Goal: Task Accomplishment & Management: Use online tool/utility

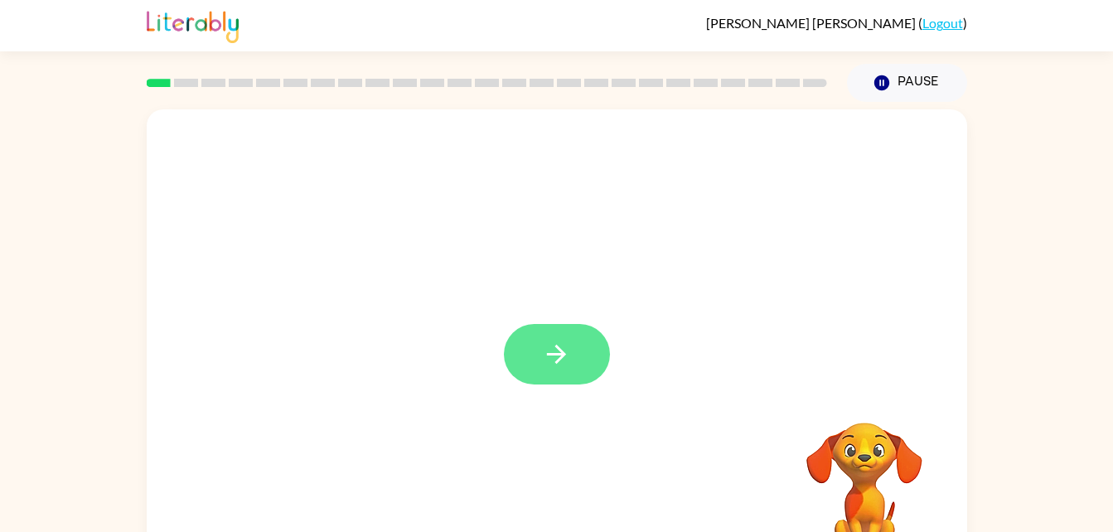
click at [550, 379] on button "button" at bounding box center [557, 354] width 106 height 60
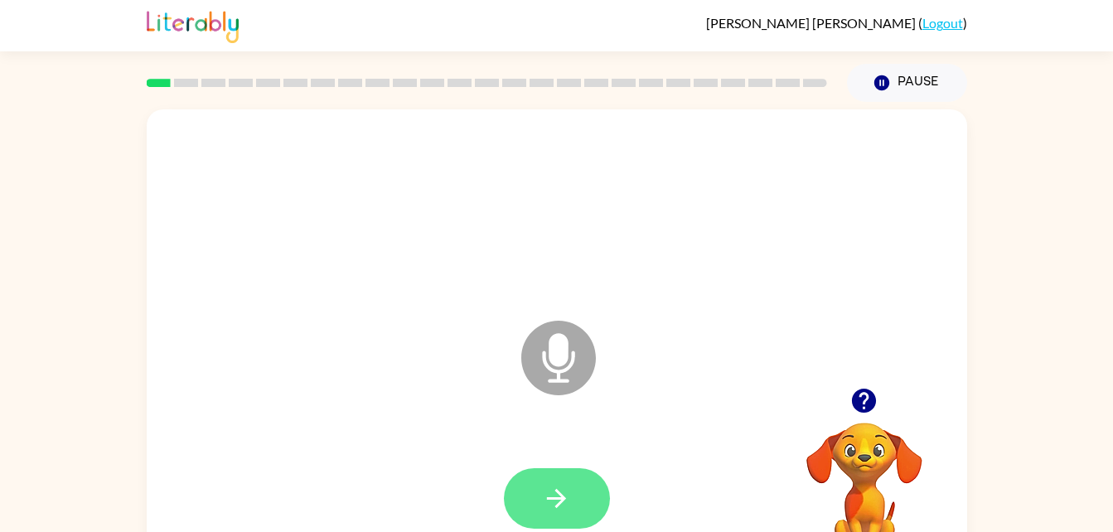
click at [577, 500] on button "button" at bounding box center [557, 498] width 106 height 60
click at [582, 346] on icon at bounding box center [558, 358] width 75 height 75
click at [537, 500] on button "button" at bounding box center [557, 498] width 106 height 60
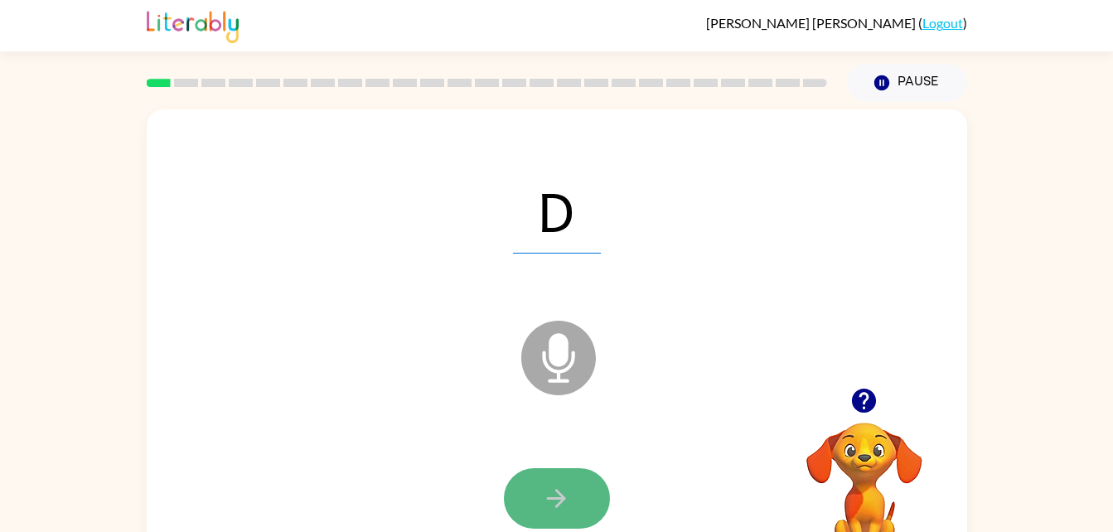
click at [539, 500] on button "button" at bounding box center [557, 498] width 106 height 60
click at [532, 505] on button "button" at bounding box center [557, 498] width 106 height 60
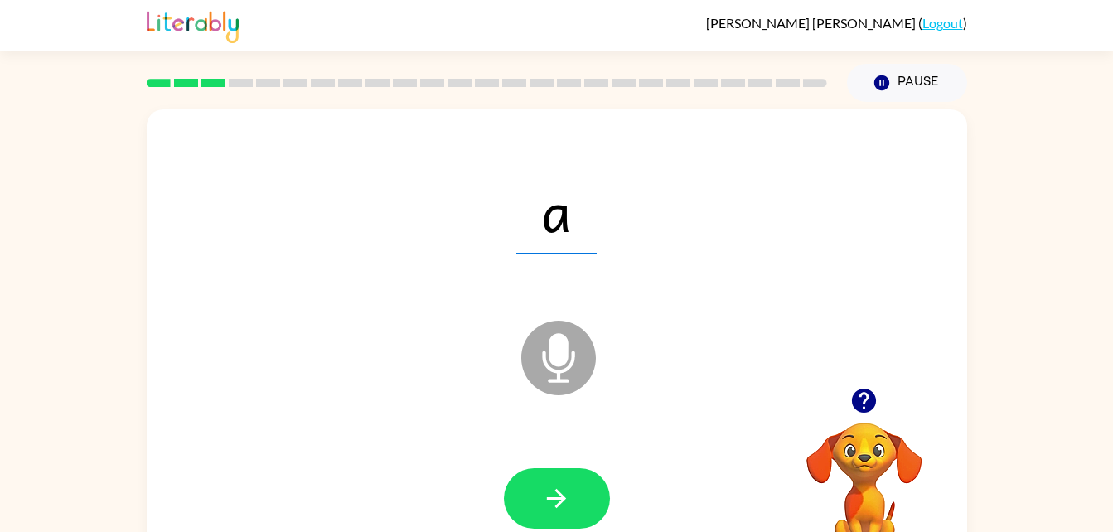
drag, startPoint x: 532, startPoint y: 505, endPoint x: 379, endPoint y: 461, distance: 159.4
click at [379, 461] on div at bounding box center [556, 499] width 787 height 136
click at [555, 498] on icon "button" at bounding box center [556, 498] width 19 height 19
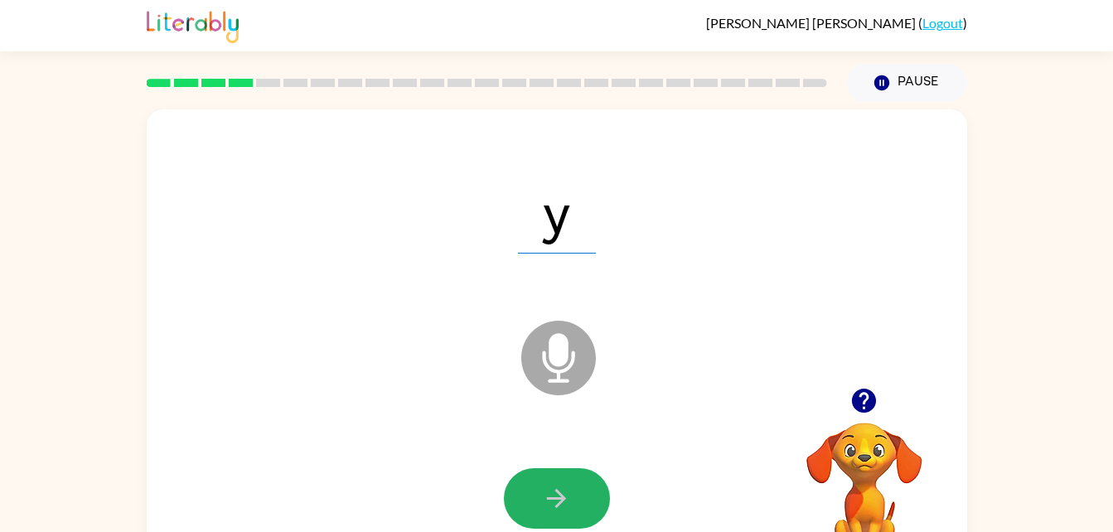
click at [555, 498] on icon "button" at bounding box center [556, 498] width 19 height 19
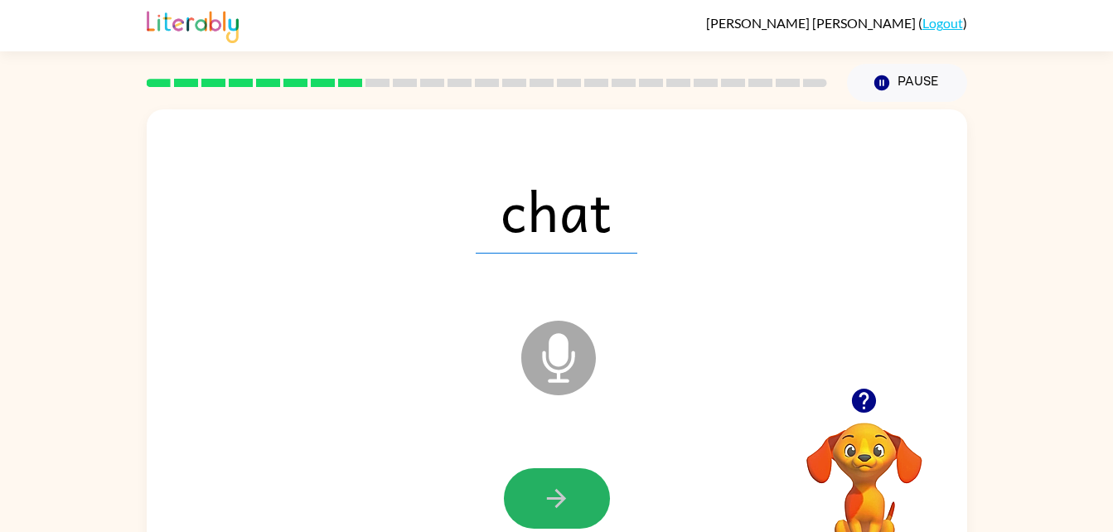
click at [555, 498] on icon "button" at bounding box center [556, 498] width 19 height 19
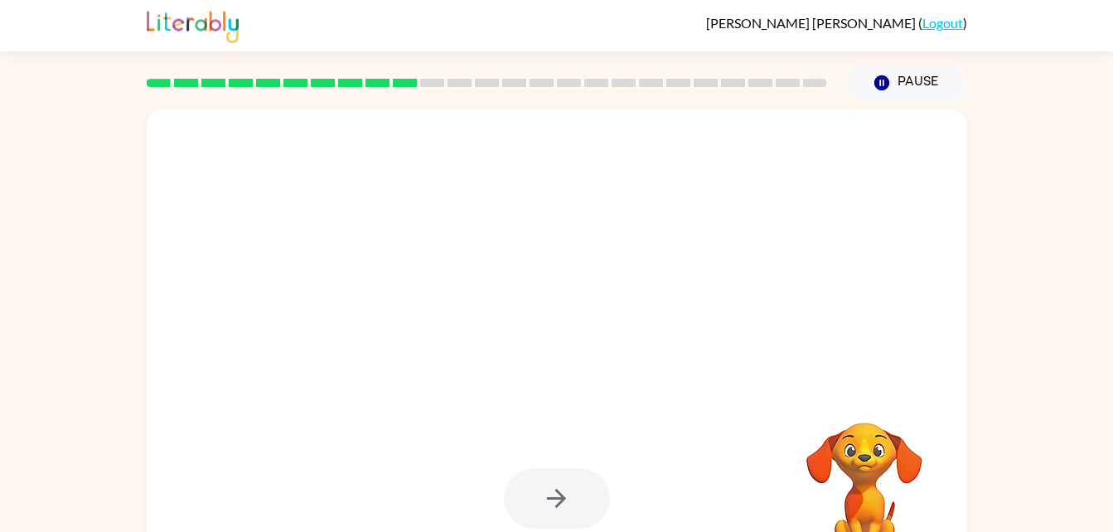
drag, startPoint x: 550, startPoint y: 494, endPoint x: 449, endPoint y: 460, distance: 106.6
click at [449, 460] on div at bounding box center [556, 499] width 787 height 136
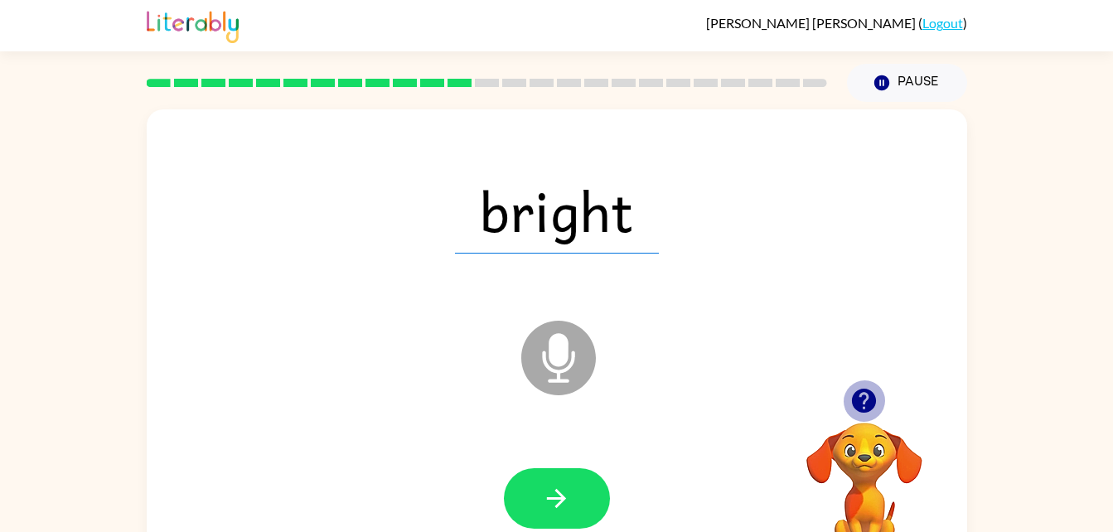
click at [859, 399] on icon "button" at bounding box center [864, 401] width 24 height 24
click at [568, 515] on button "button" at bounding box center [557, 498] width 106 height 60
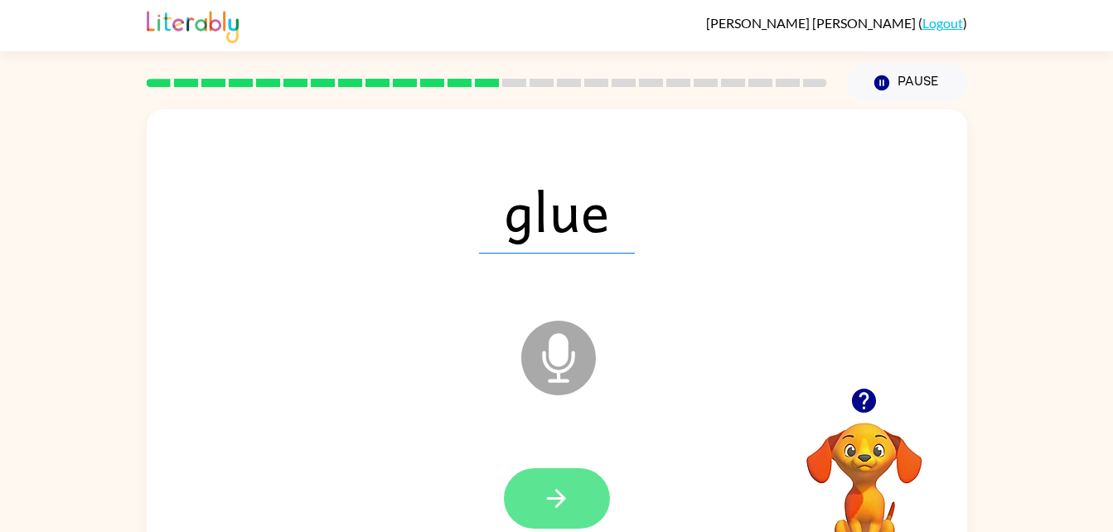
click at [583, 486] on button "button" at bounding box center [557, 498] width 106 height 60
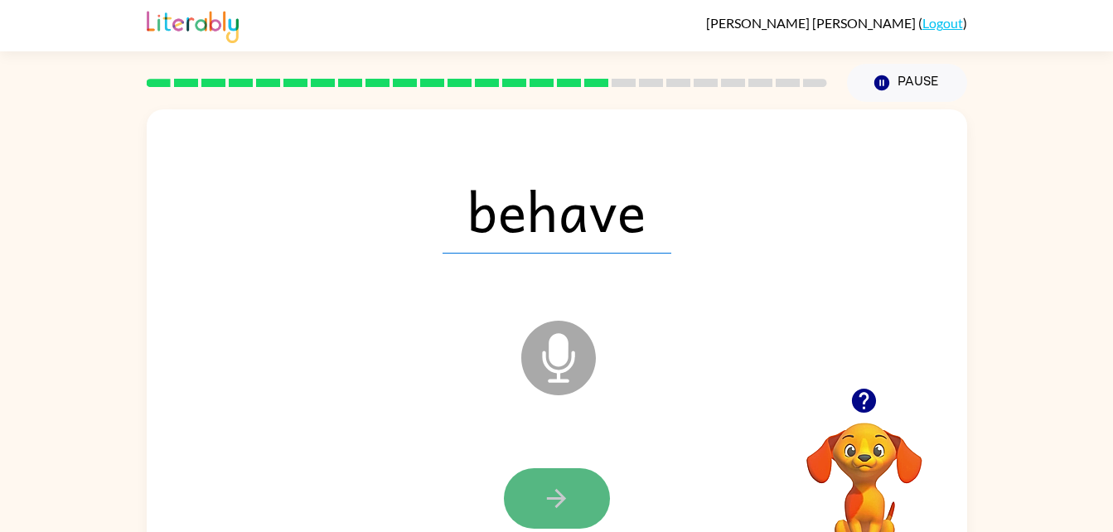
click at [556, 522] on button "button" at bounding box center [557, 498] width 106 height 60
click at [534, 484] on button "button" at bounding box center [557, 498] width 106 height 60
click at [544, 497] on icon "button" at bounding box center [556, 498] width 29 height 29
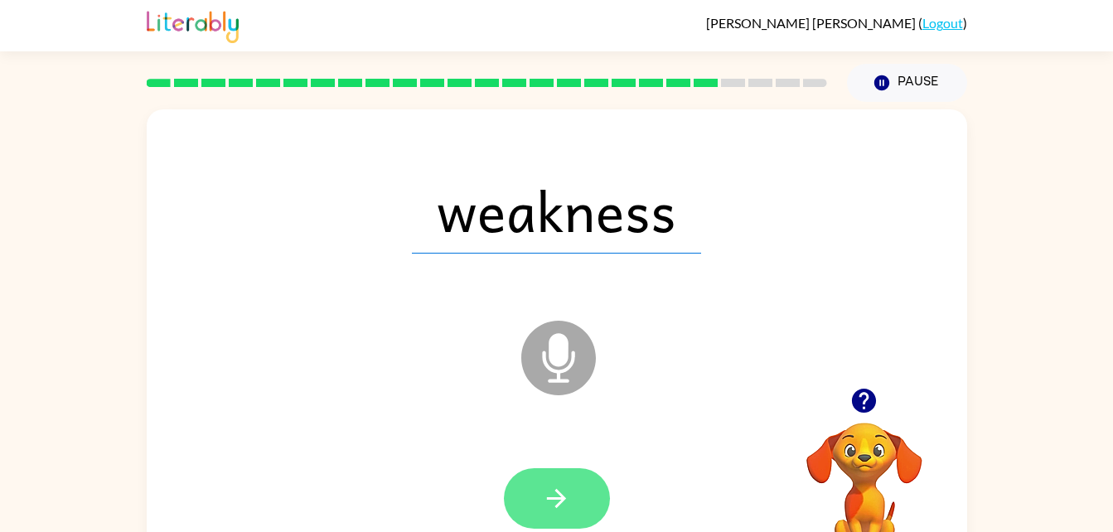
click at [565, 481] on button "button" at bounding box center [557, 498] width 106 height 60
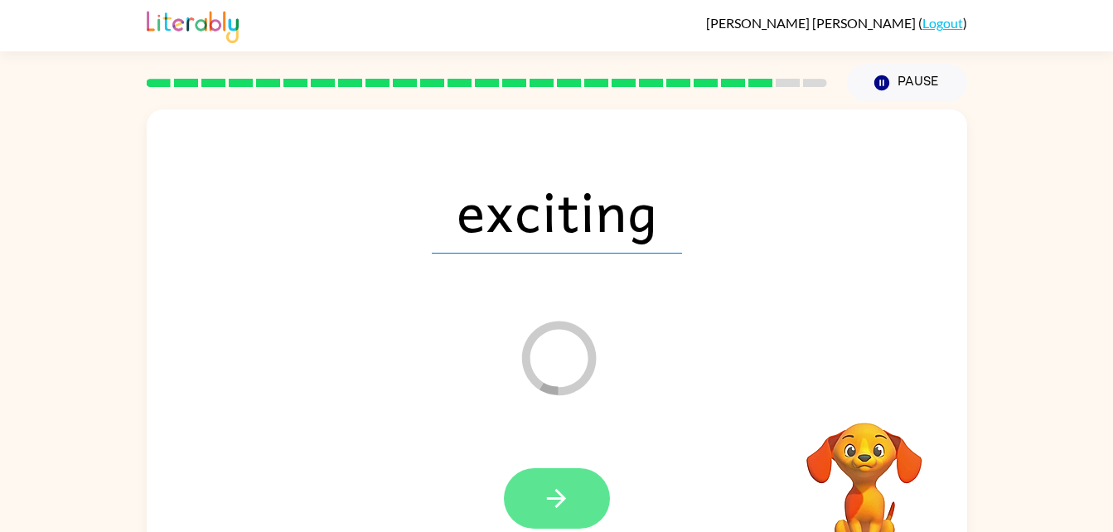
click at [546, 519] on button "button" at bounding box center [557, 498] width 106 height 60
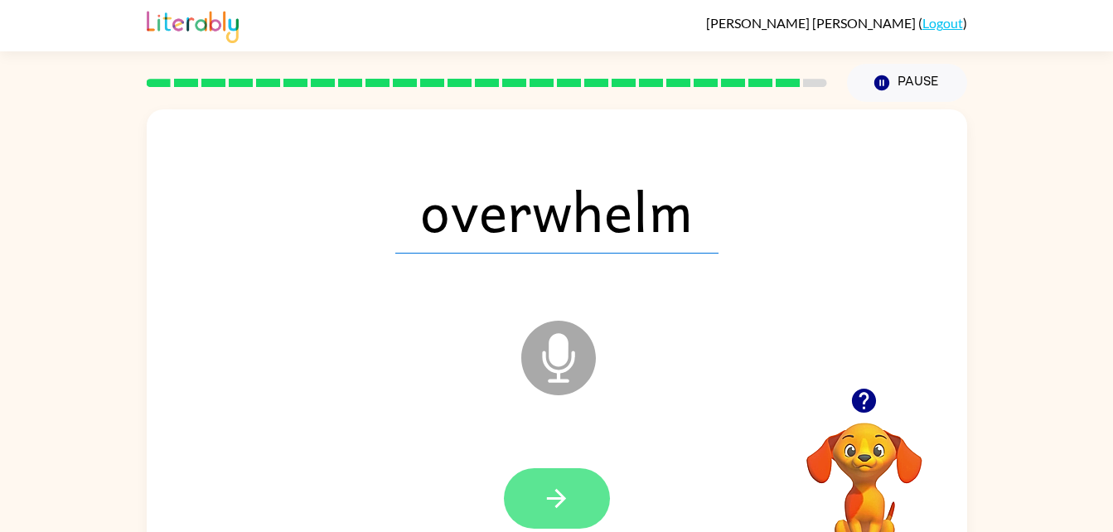
click at [582, 511] on button "button" at bounding box center [557, 498] width 106 height 60
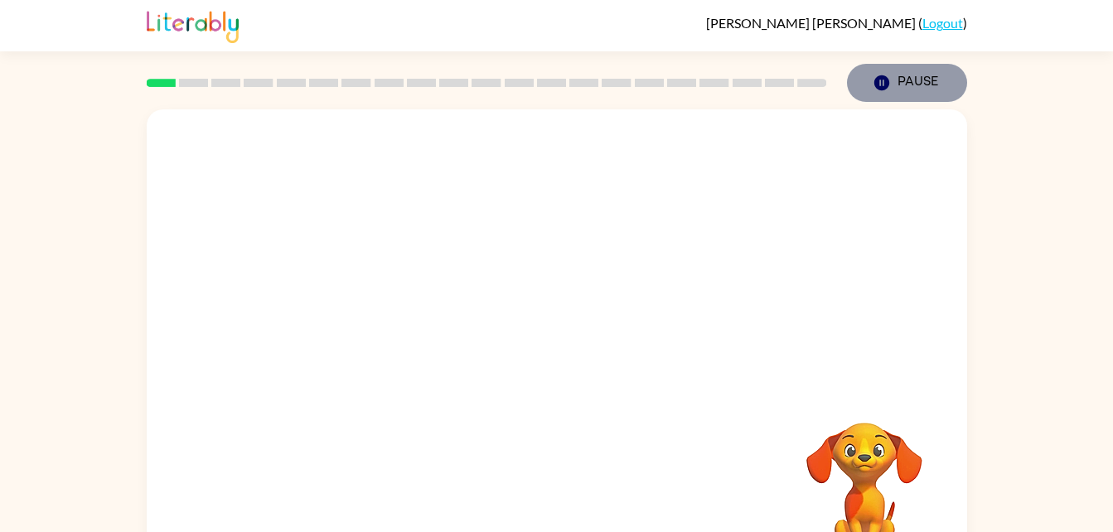
click at [887, 78] on icon "Pause" at bounding box center [881, 83] width 18 height 18
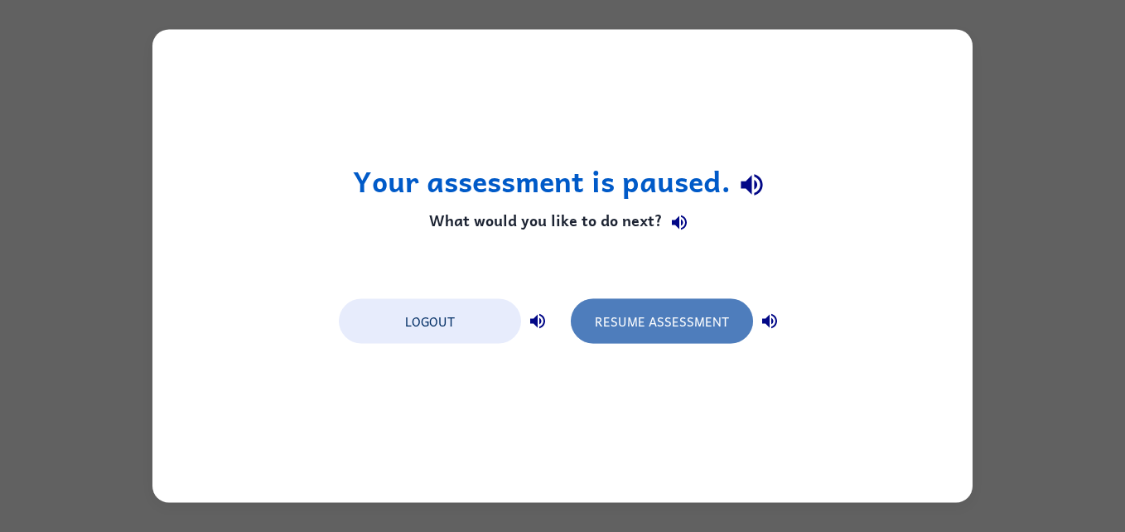
click at [663, 318] on button "Resume Assessment" at bounding box center [662, 321] width 182 height 45
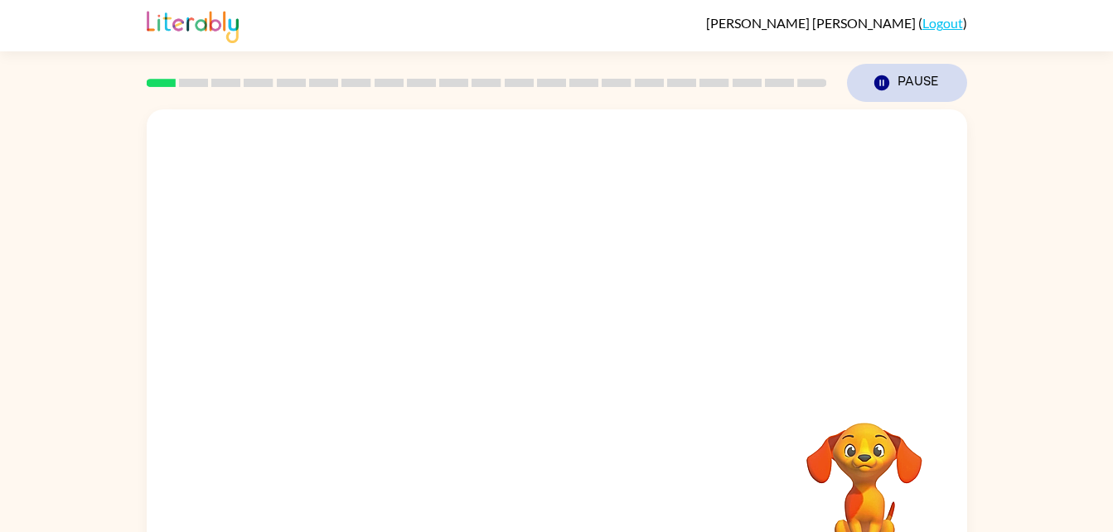
click at [905, 76] on button "Pause Pause" at bounding box center [907, 83] width 120 height 38
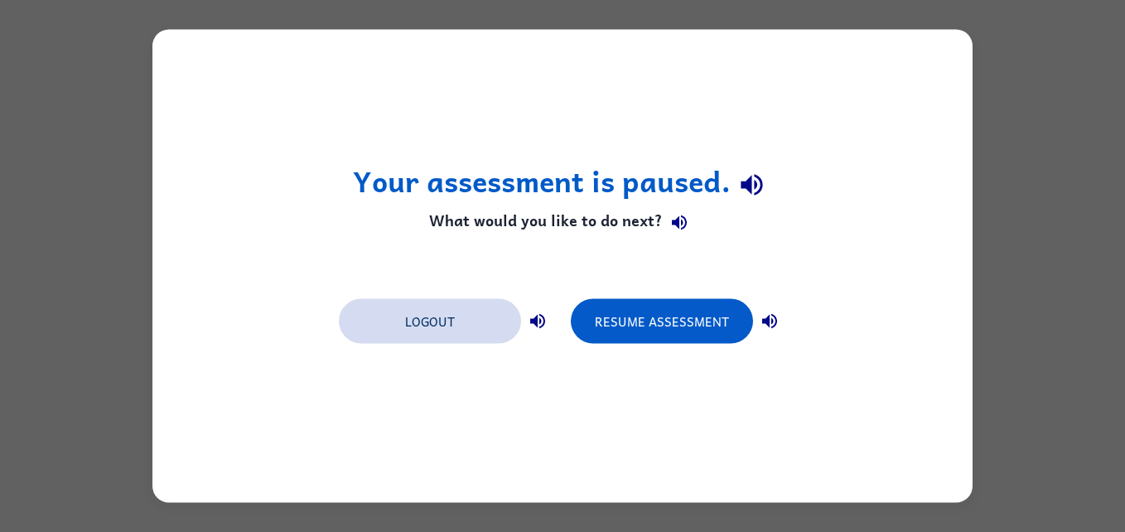
click at [445, 318] on button "Logout" at bounding box center [430, 321] width 182 height 45
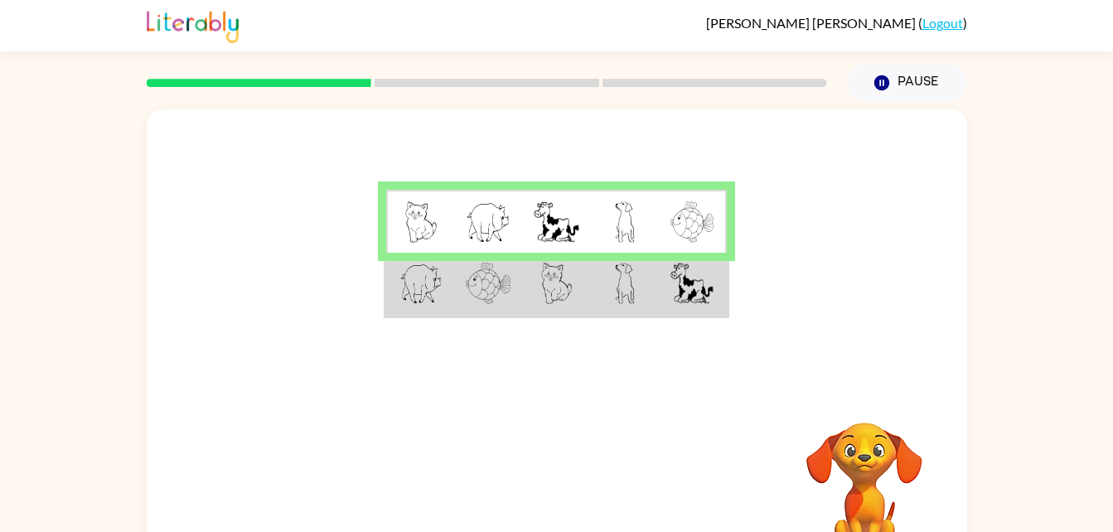
drag, startPoint x: 480, startPoint y: 277, endPoint x: 404, endPoint y: 270, distance: 76.5
click at [404, 270] on img at bounding box center [420, 283] width 43 height 41
click at [500, 299] on img at bounding box center [488, 283] width 45 height 41
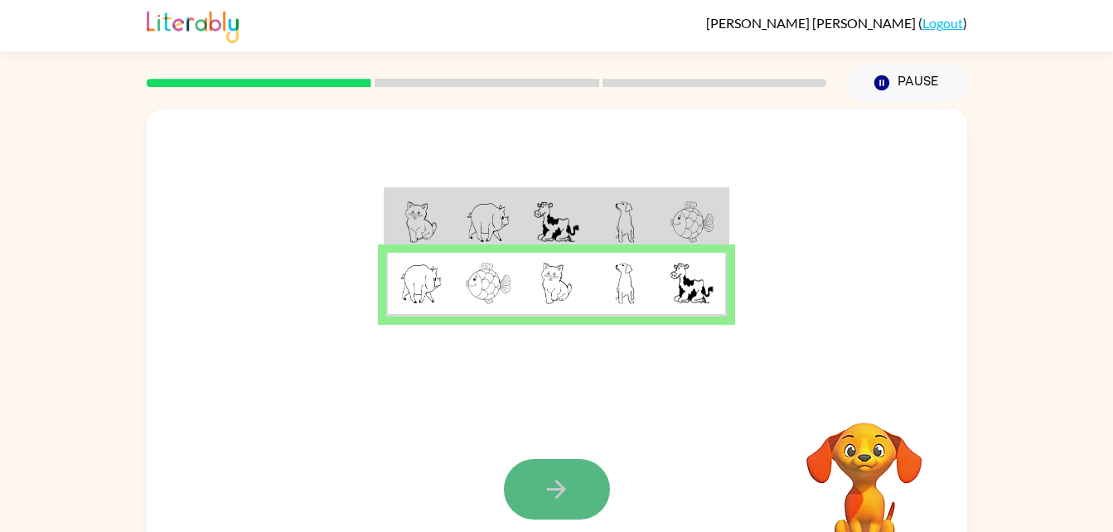
click at [565, 489] on icon "button" at bounding box center [556, 489] width 19 height 19
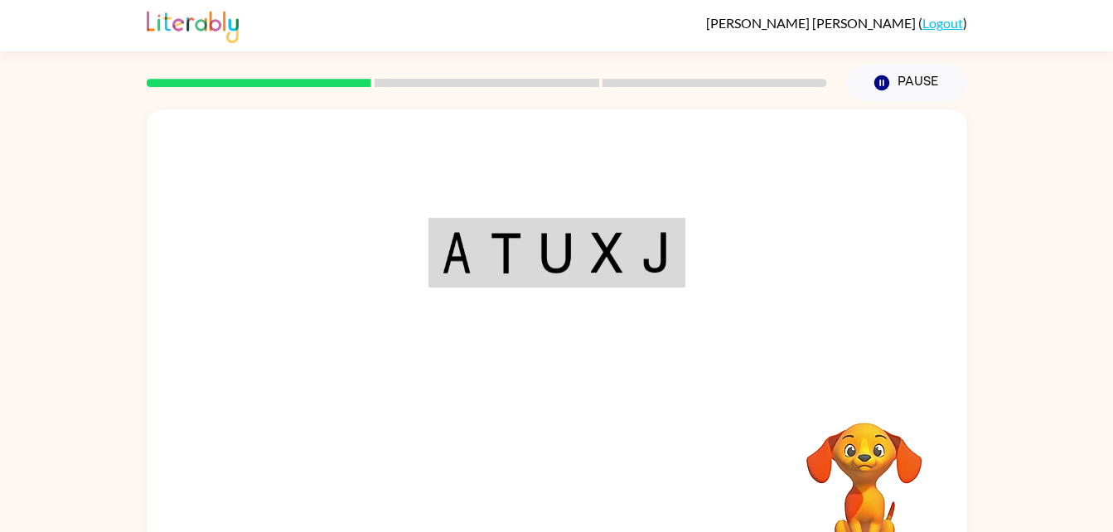
click at [611, 360] on div at bounding box center [557, 248] width 820 height 278
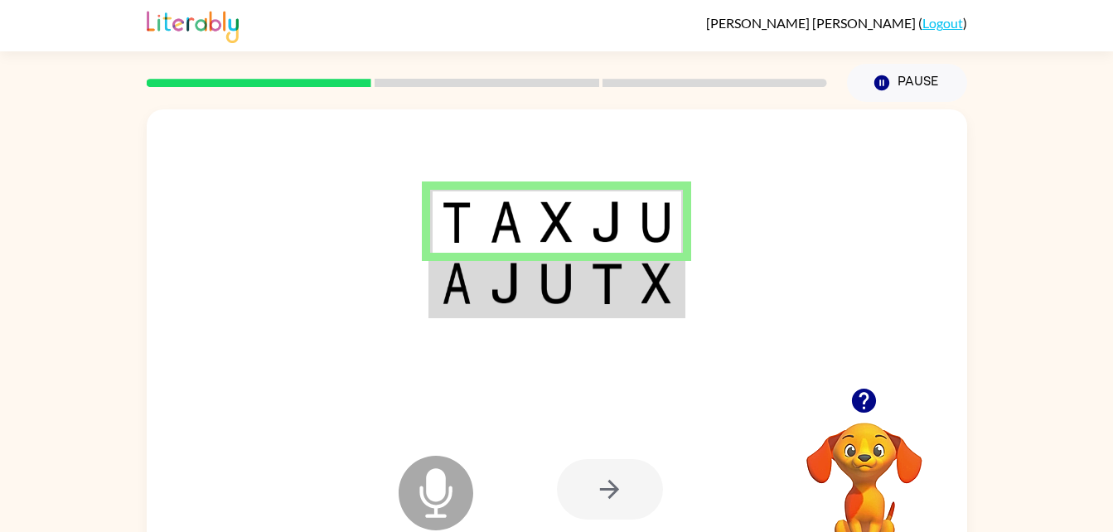
click at [592, 501] on div at bounding box center [610, 489] width 106 height 60
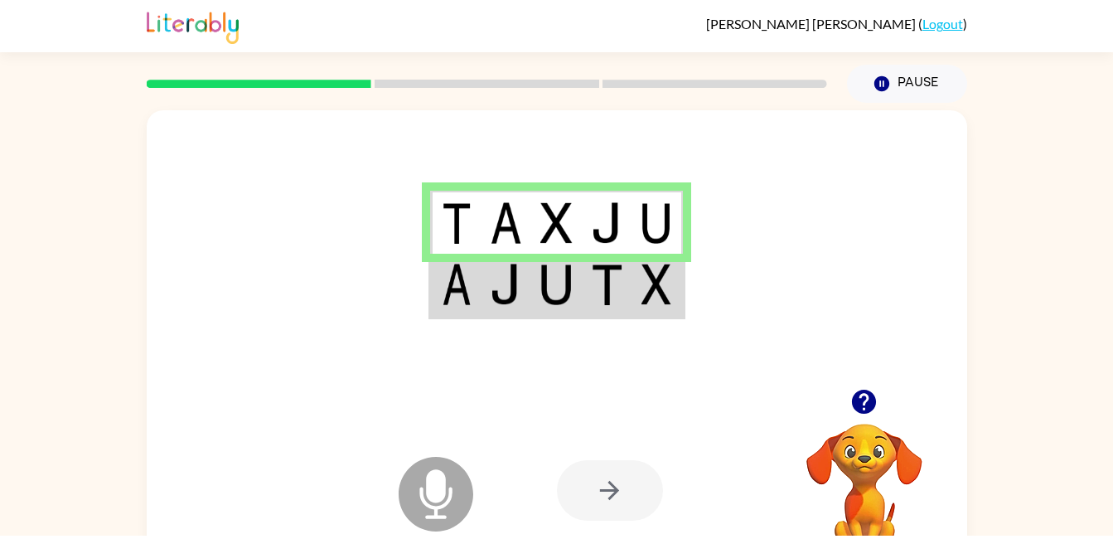
scroll to position [2, 0]
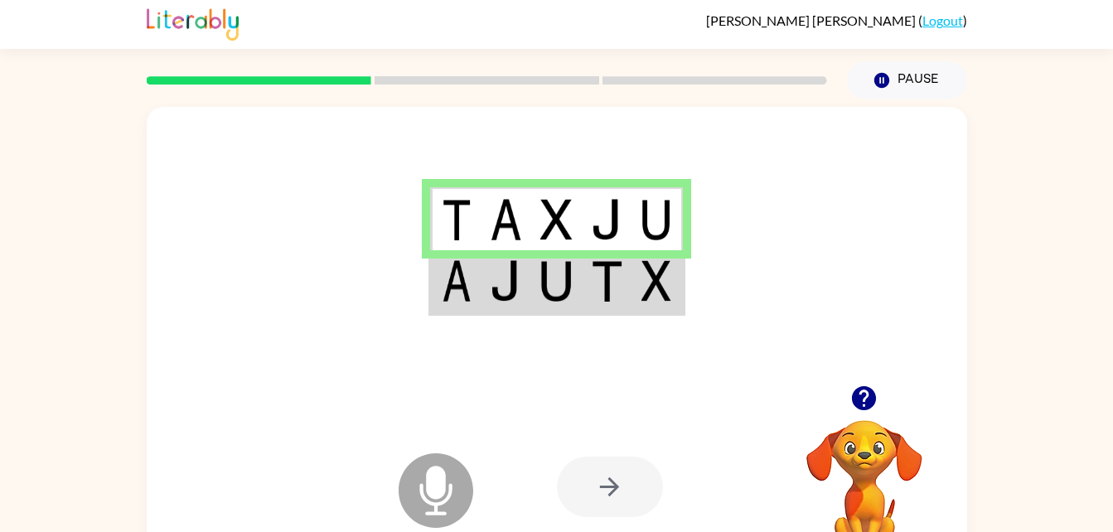
click at [448, 484] on icon at bounding box center [436, 490] width 75 height 75
click at [599, 280] on img at bounding box center [606, 280] width 31 height 41
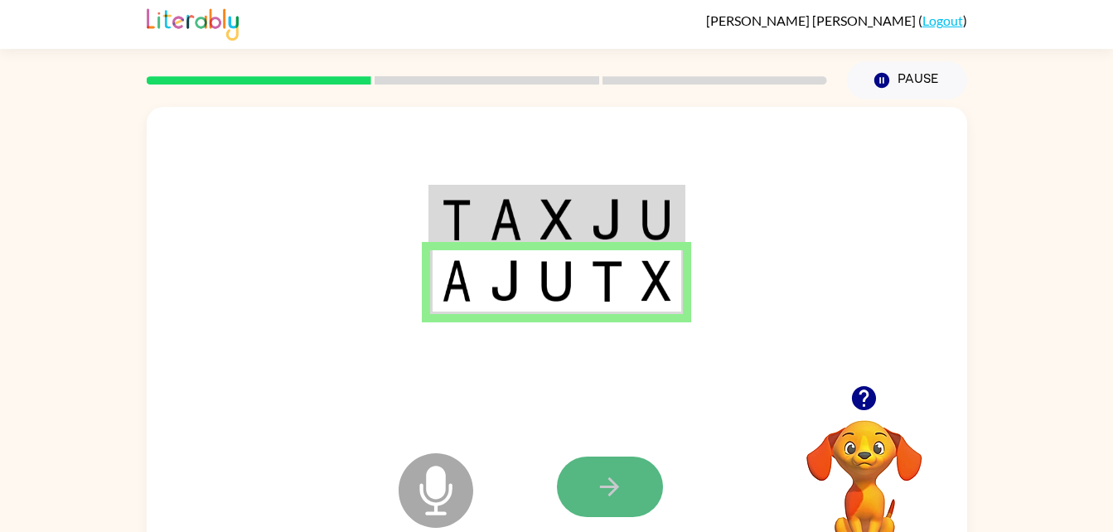
click at [624, 491] on button "button" at bounding box center [610, 487] width 106 height 60
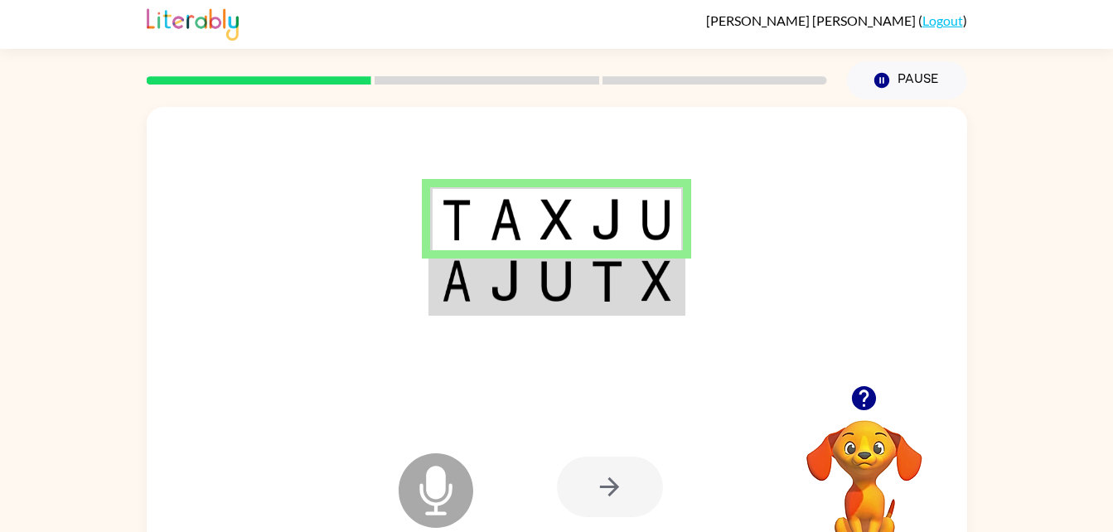
click at [609, 304] on td at bounding box center [607, 282] width 51 height 64
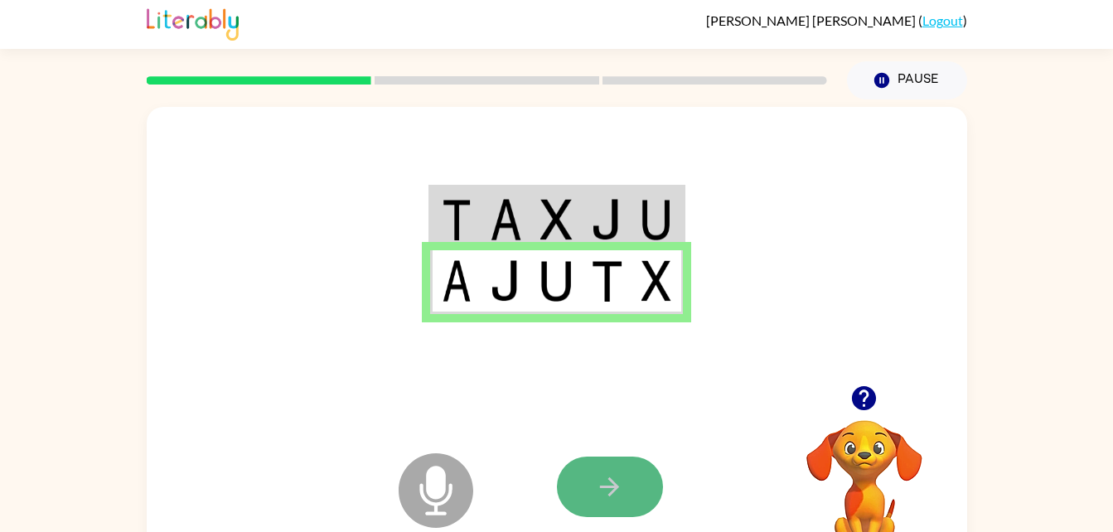
click at [626, 474] on button "button" at bounding box center [610, 487] width 106 height 60
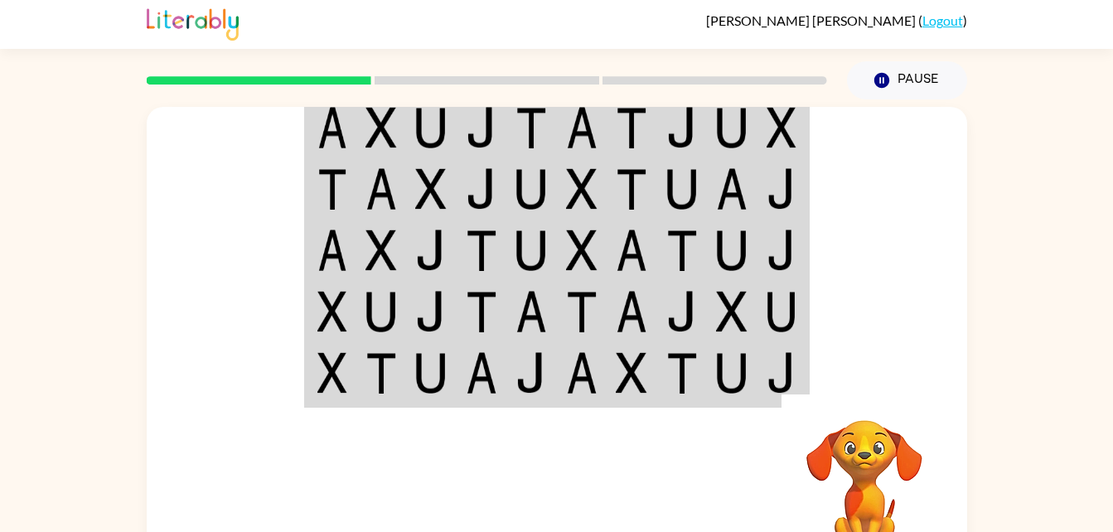
click at [716, 225] on td at bounding box center [732, 250] width 51 height 61
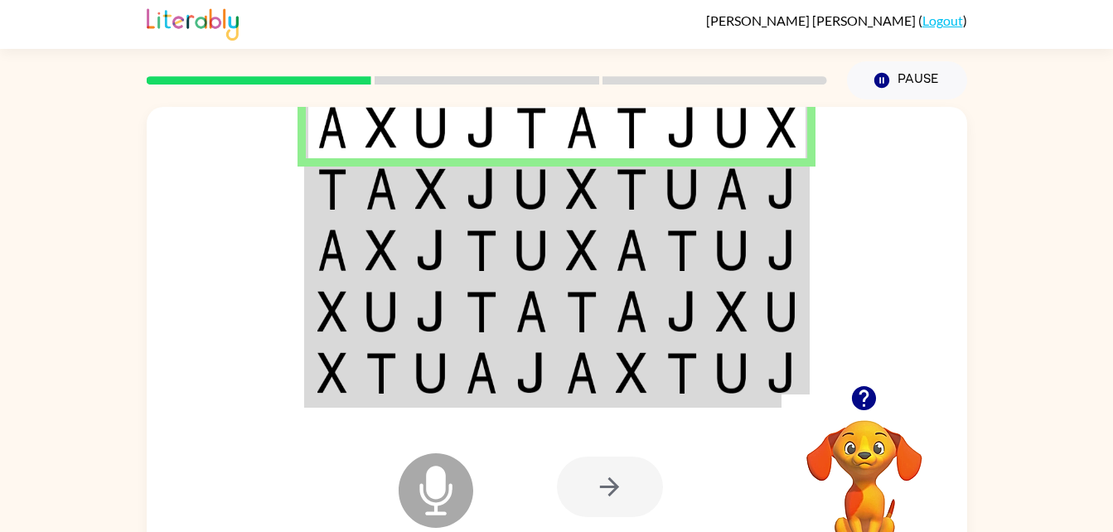
click at [671, 185] on img at bounding box center [681, 188] width 31 height 41
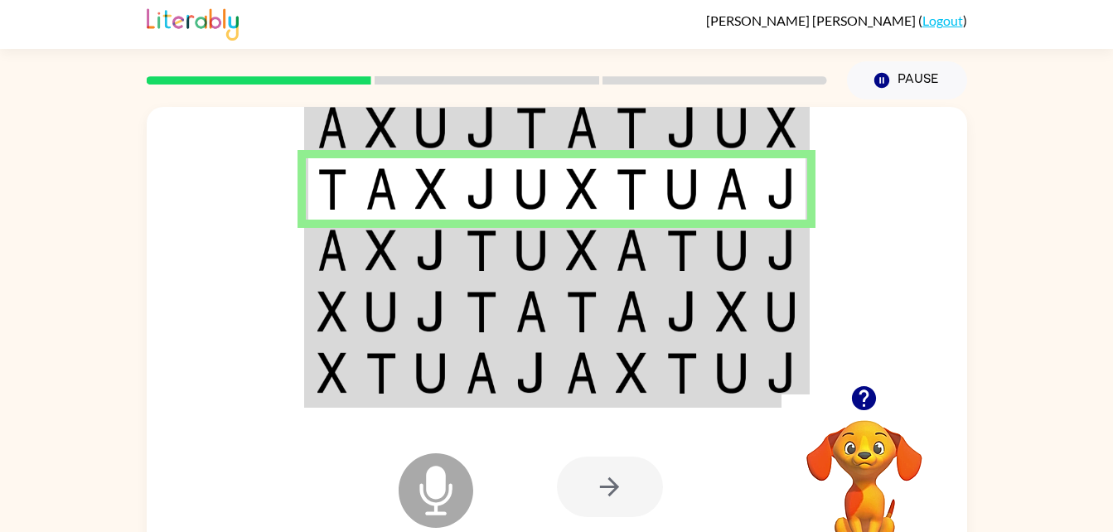
click at [555, 249] on td at bounding box center [531, 250] width 51 height 61
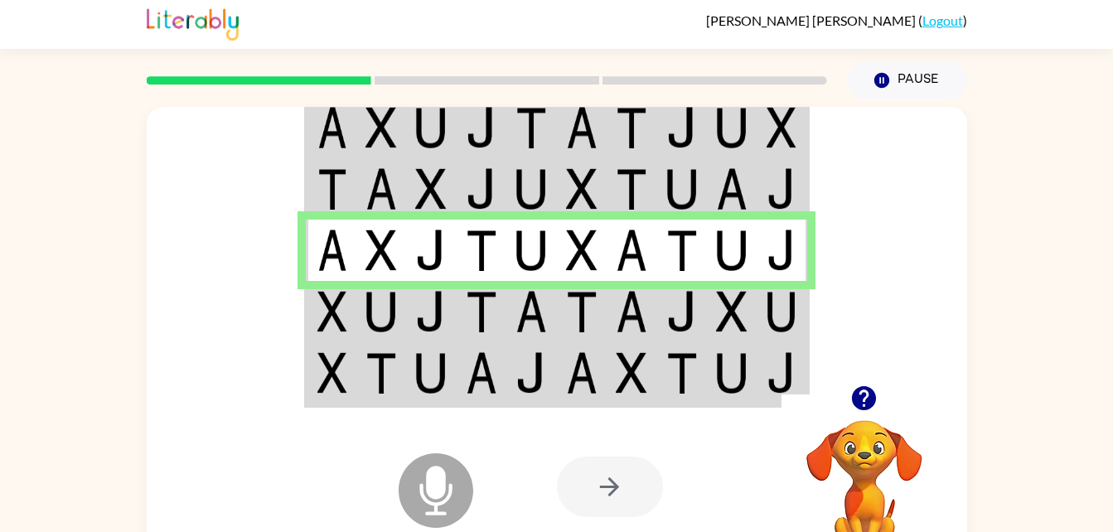
click at [562, 317] on td at bounding box center [582, 311] width 51 height 61
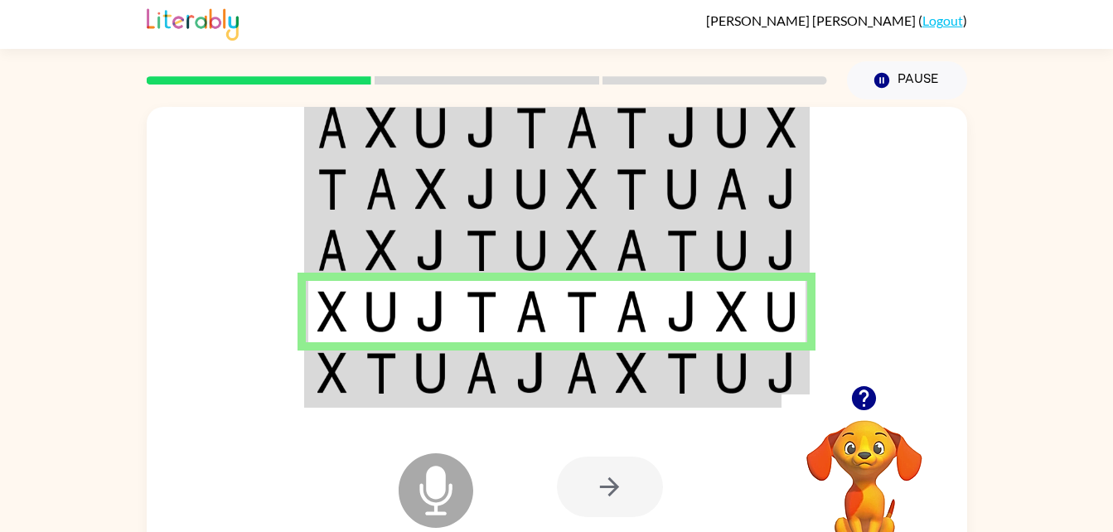
click at [499, 405] on div "Microphone The Microphone is here when it is your turn to talk Your browser mus…" at bounding box center [557, 487] width 820 height 186
click at [498, 377] on td at bounding box center [482, 374] width 51 height 64
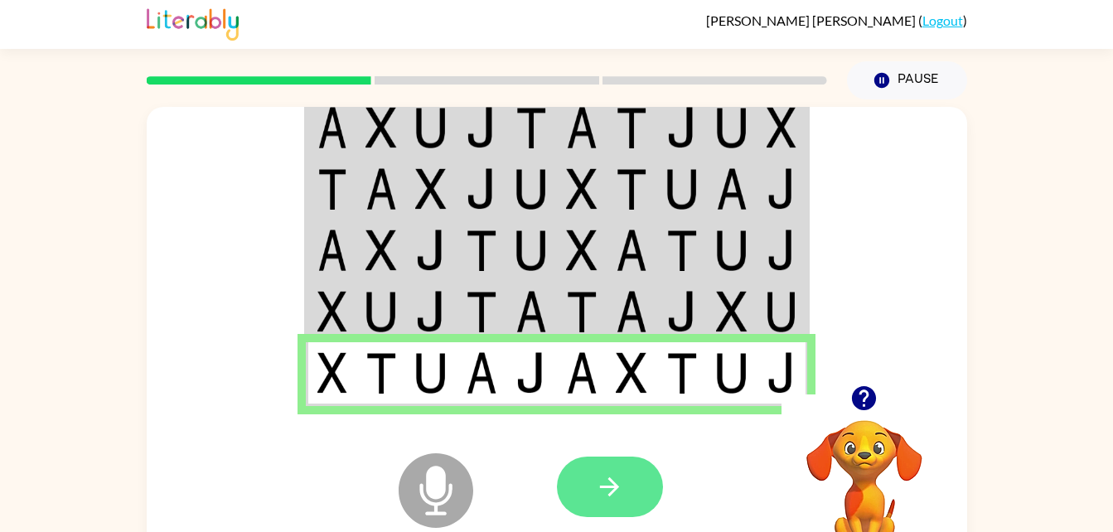
click at [625, 476] on button "button" at bounding box center [610, 487] width 106 height 60
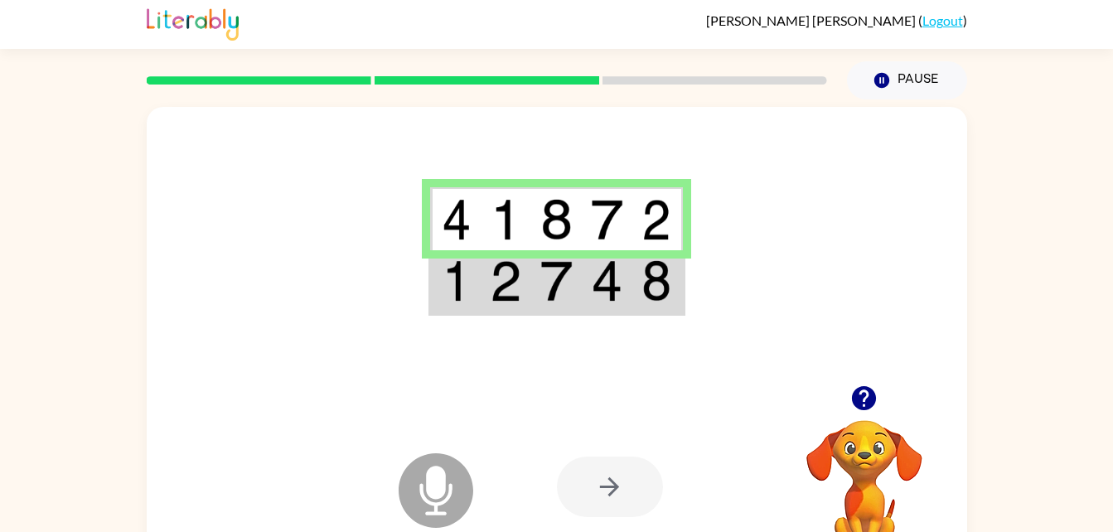
drag, startPoint x: 478, startPoint y: 289, endPoint x: 445, endPoint y: 273, distance: 37.1
click at [445, 273] on img at bounding box center [457, 280] width 30 height 41
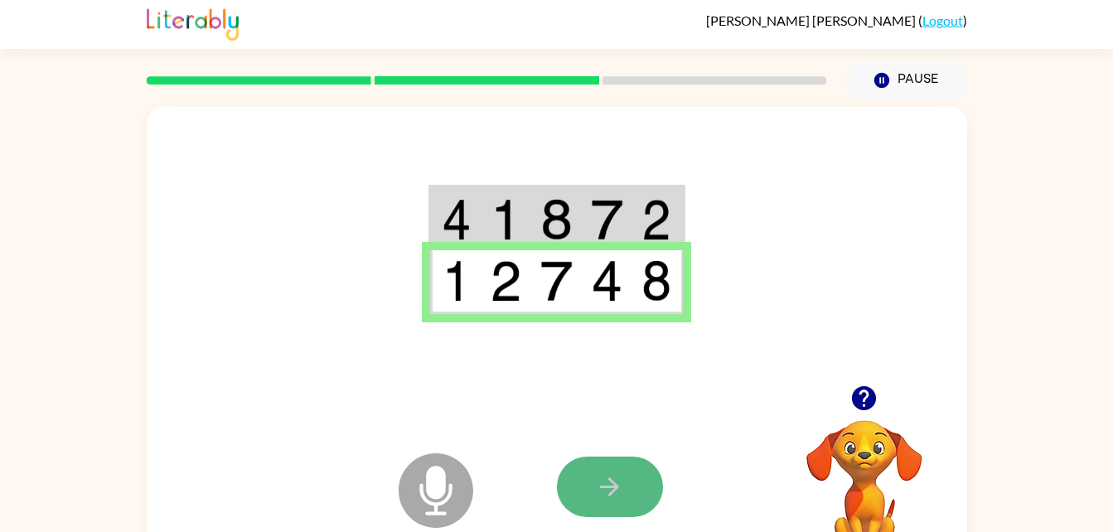
click at [601, 482] on icon "button" at bounding box center [609, 486] width 29 height 29
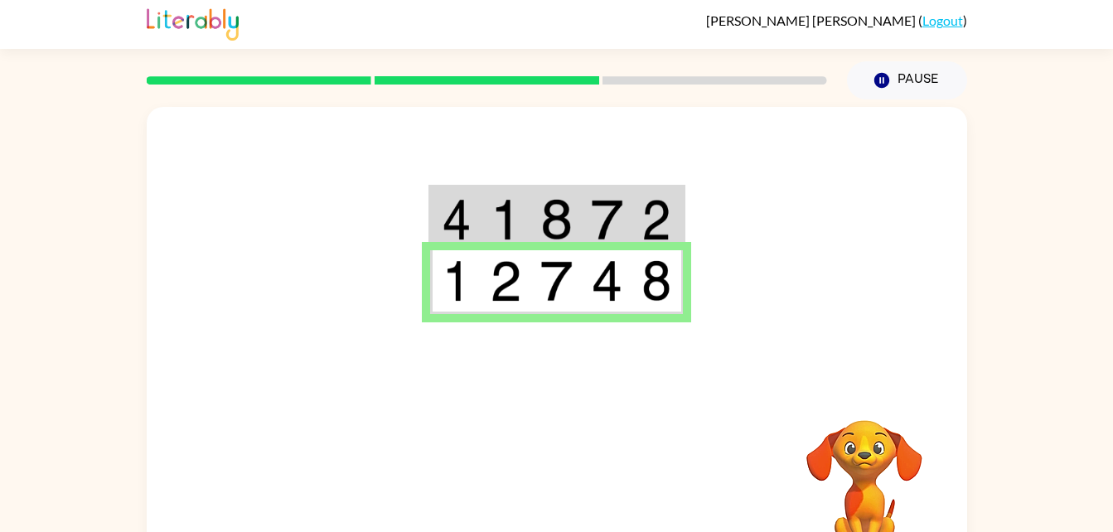
click at [558, 273] on img at bounding box center [555, 280] width 31 height 41
